Goal: Information Seeking & Learning: Learn about a topic

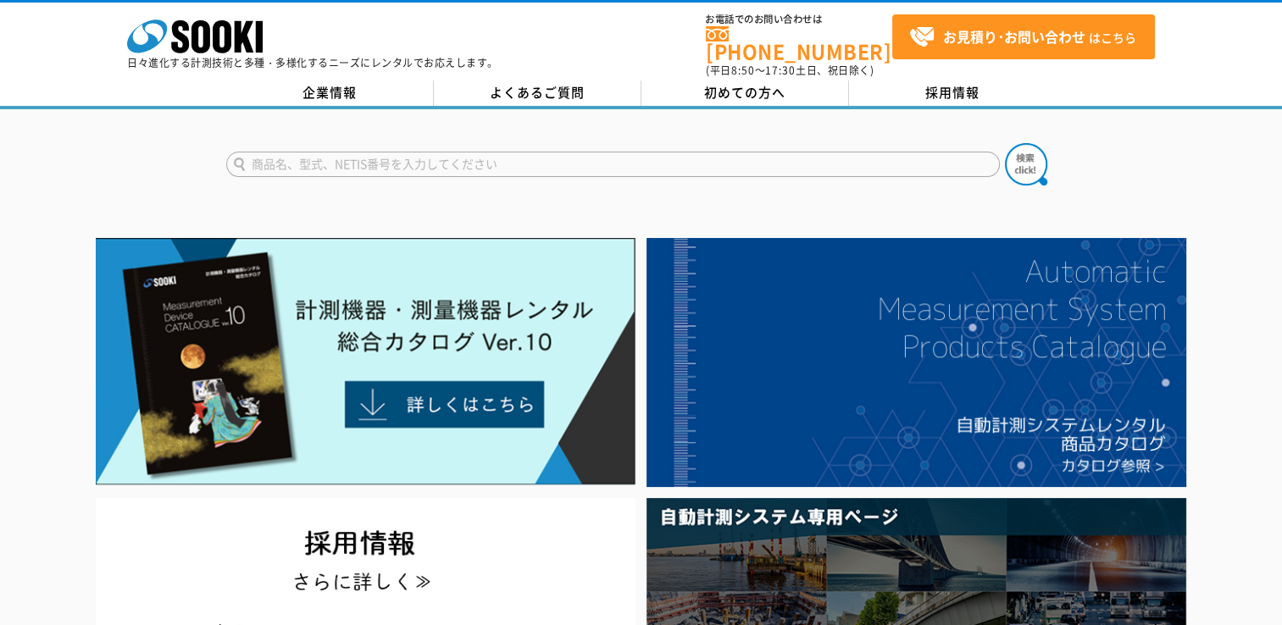
click at [952, 68] on div "株式会社 ソーキ spMenu 日々進化する計測技術と多種・多様化するニーズにレンタルでお応えします。 お電話でのお問い合わせは [PHONE_NUMBER]…" at bounding box center [641, 54] width 1282 height 109
click at [954, 80] on link "採用情報" at bounding box center [953, 92] width 208 height 25
click at [325, 81] on link "企業情報" at bounding box center [330, 92] width 208 height 25
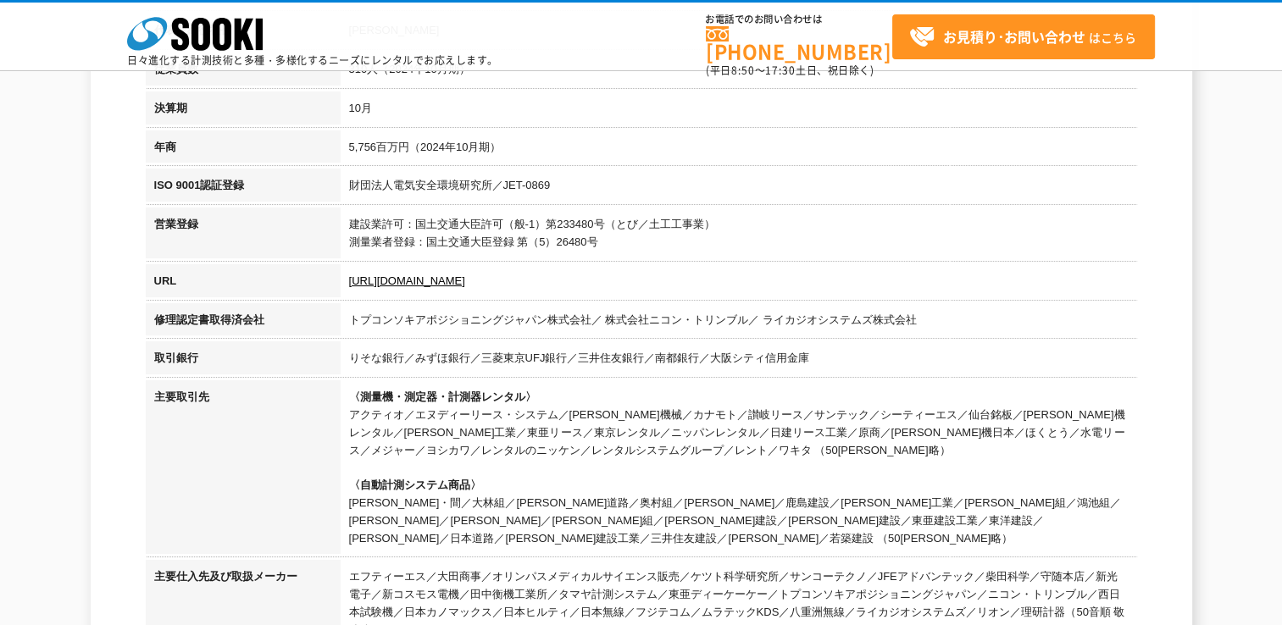
scroll to position [467, 0]
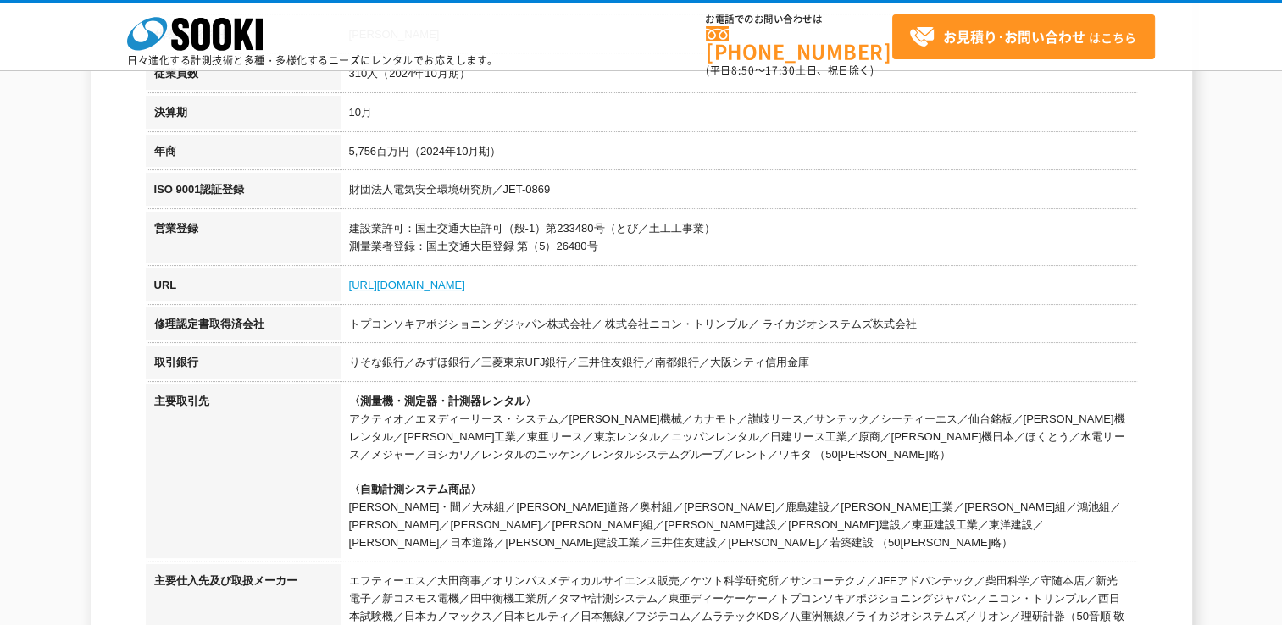
click at [395, 280] on link "[URL][DOMAIN_NAME]" at bounding box center [407, 285] width 116 height 13
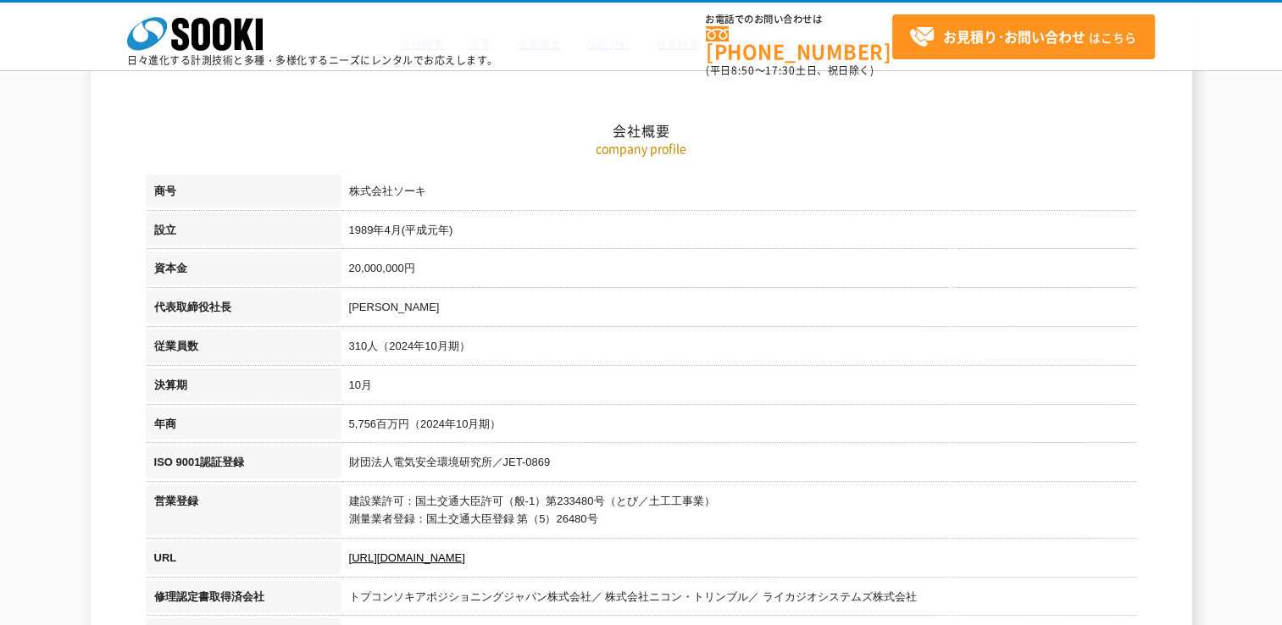
scroll to position [0, 0]
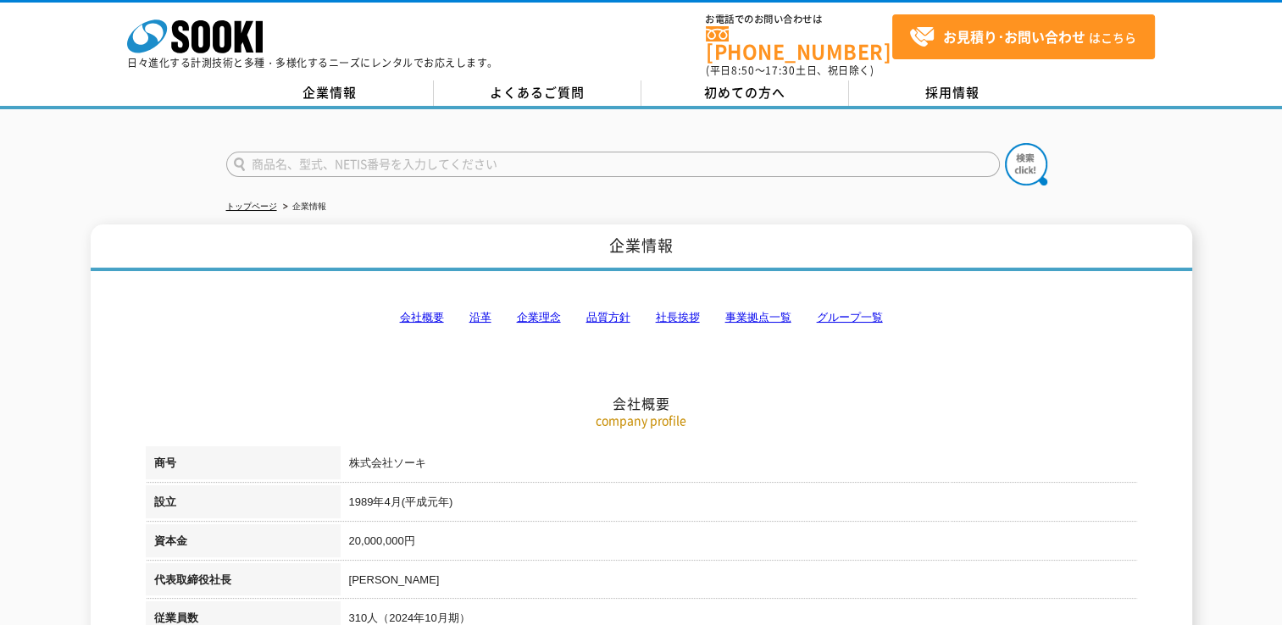
click at [680, 311] on link "社長挨拶" at bounding box center [678, 317] width 44 height 13
click at [941, 391] on h2 "会社概要" at bounding box center [641, 318] width 991 height 187
click at [803, 334] on h2 "会社概要" at bounding box center [641, 318] width 991 height 187
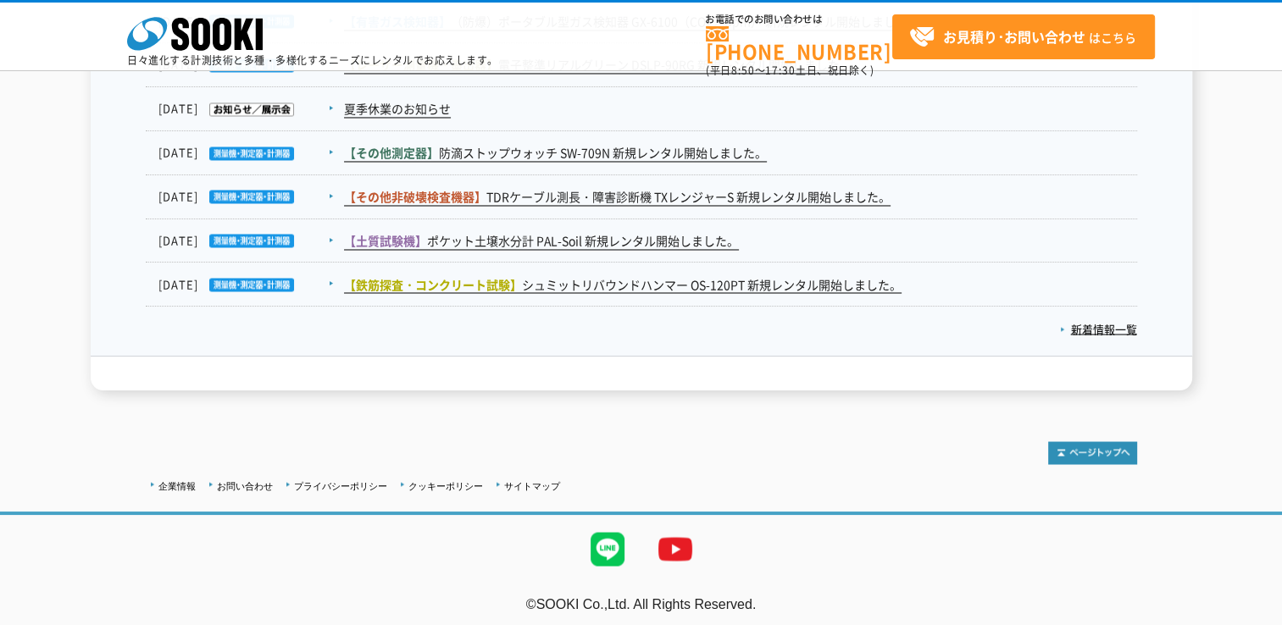
scroll to position [2925, 0]
